Goal: Task Accomplishment & Management: Manage account settings

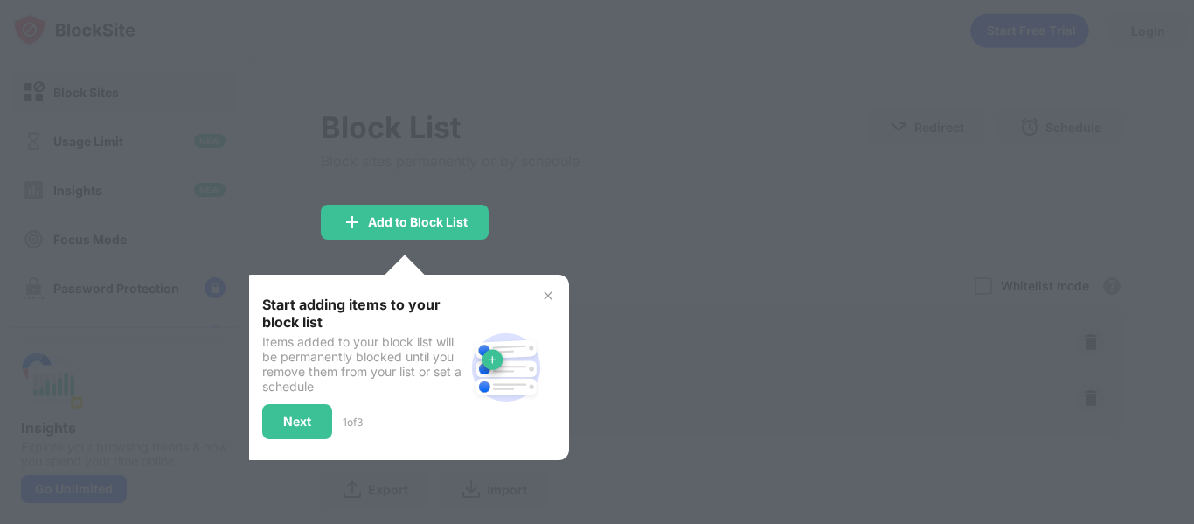
click at [548, 296] on img at bounding box center [548, 295] width 14 height 14
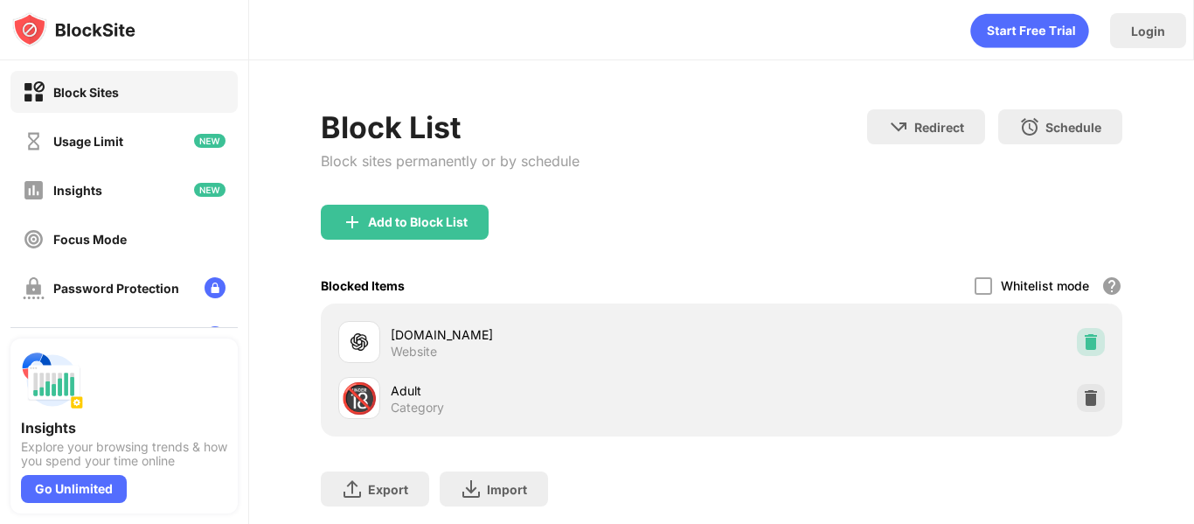
click at [1077, 329] on div at bounding box center [1091, 342] width 28 height 28
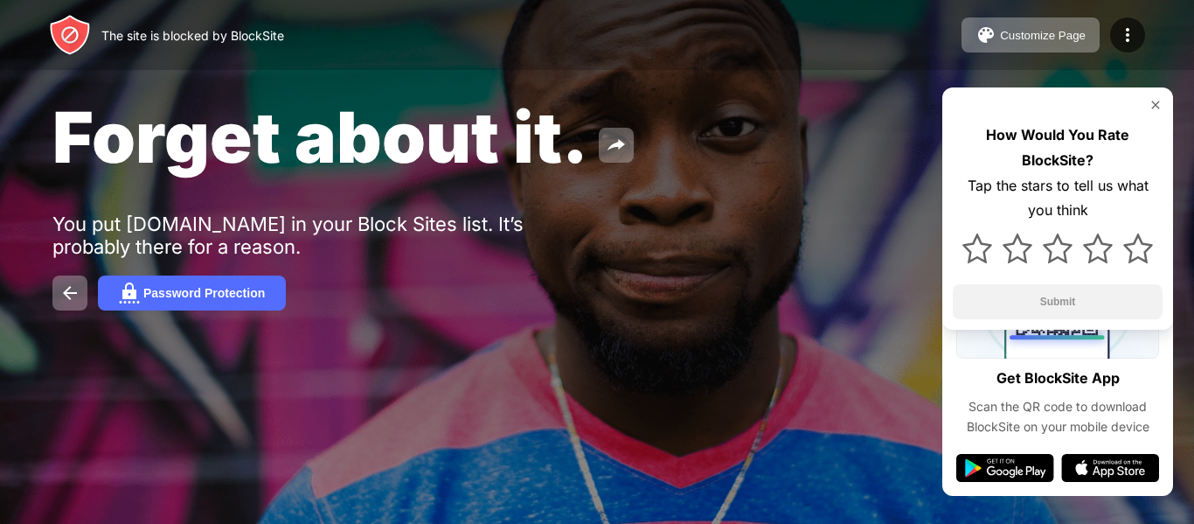
click at [737, 153] on div "Forget about it." at bounding box center [487, 136] width 871 height 85
